Goal: Navigation & Orientation: Understand site structure

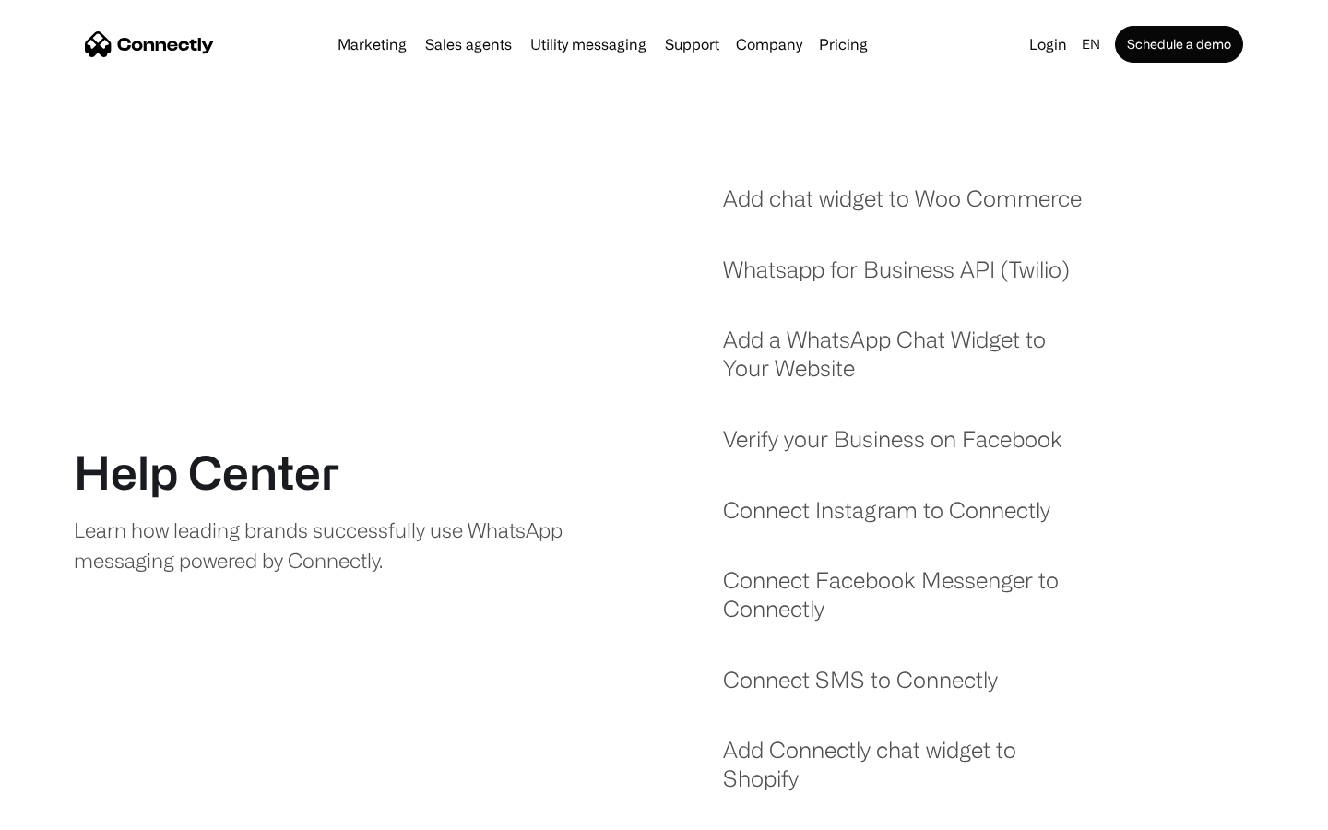
scroll to position [1580, 0]
